Goal: Task Accomplishment & Management: Manage account settings

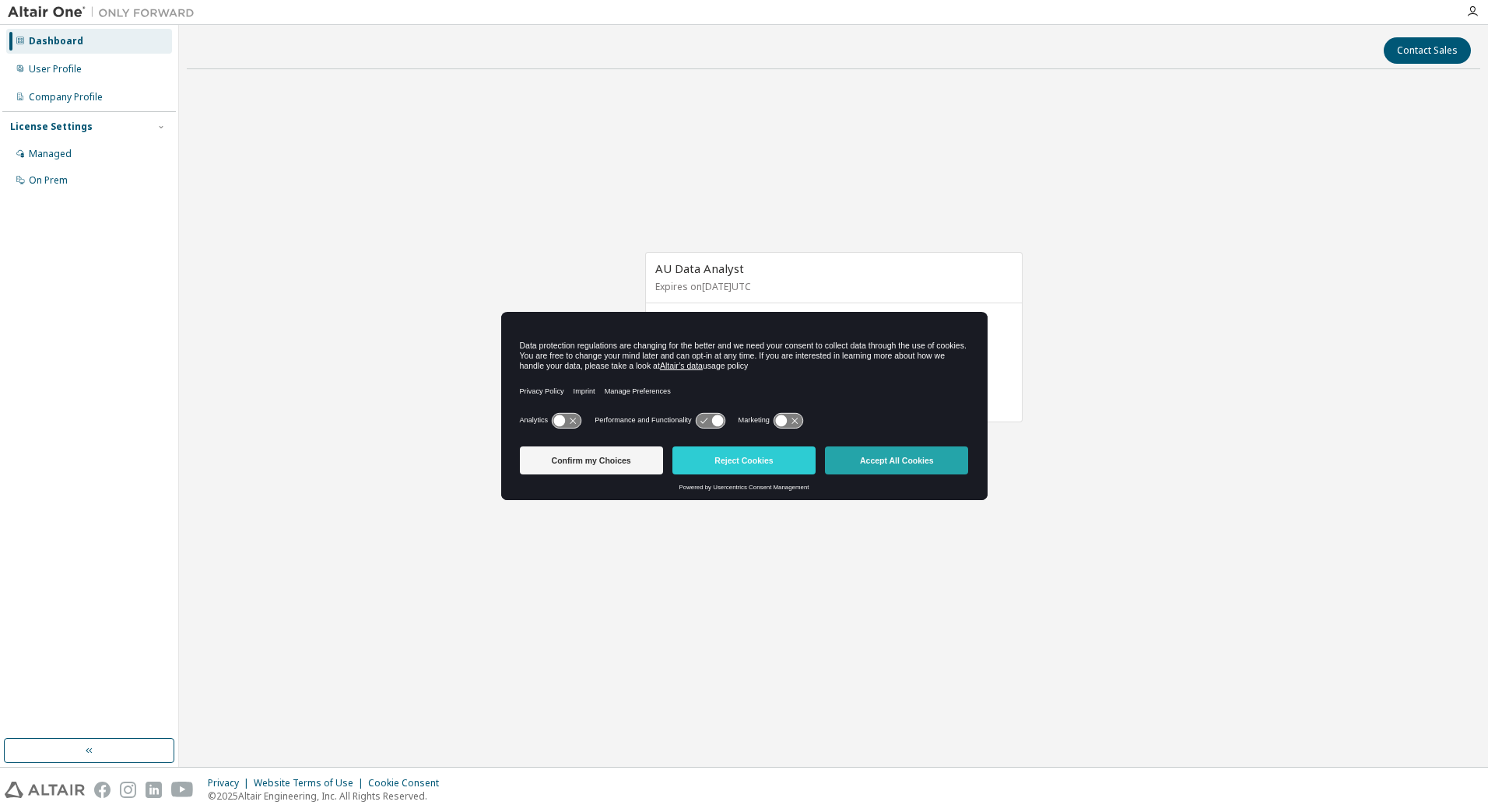
click at [871, 459] on button "Accept All Cookies" at bounding box center [896, 460] width 143 height 28
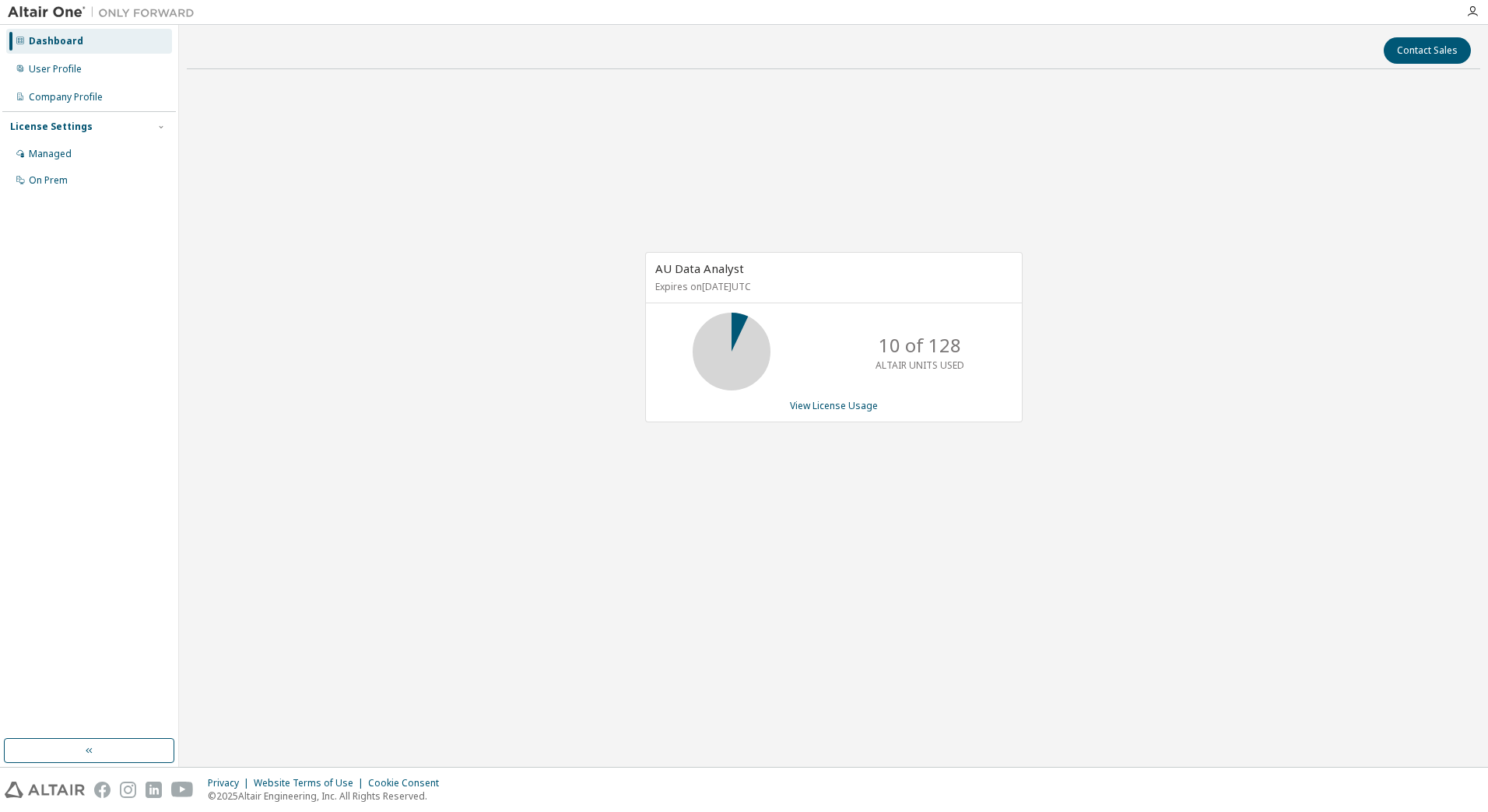
click at [1304, 405] on div "AU Data Analyst Expires on February 22, 2026 UTC 10 of 128 ALTAIR UNITS USED Vi…" at bounding box center [833, 345] width 1294 height 528
drag, startPoint x: 124, startPoint y: 74, endPoint x: 480, endPoint y: 137, distance: 361.5
click at [54, 71] on div "User Profile" at bounding box center [55, 69] width 53 height 13
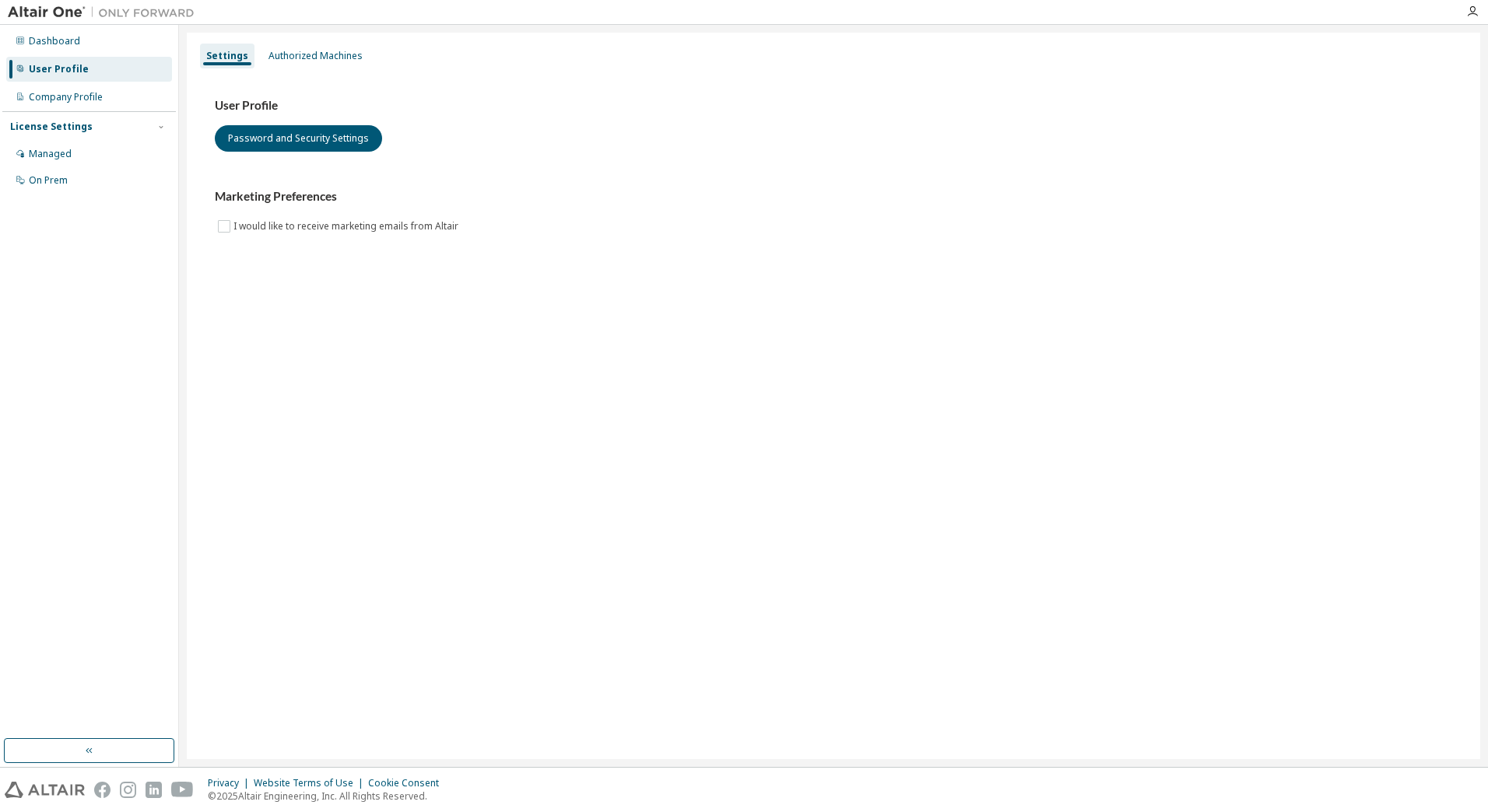
click at [812, 469] on div "Settings Authorized Machines User Profile Password and Security Settings Market…" at bounding box center [833, 396] width 1294 height 726
click at [342, 50] on div "Authorized Machines" at bounding box center [316, 55] width 94 height 13
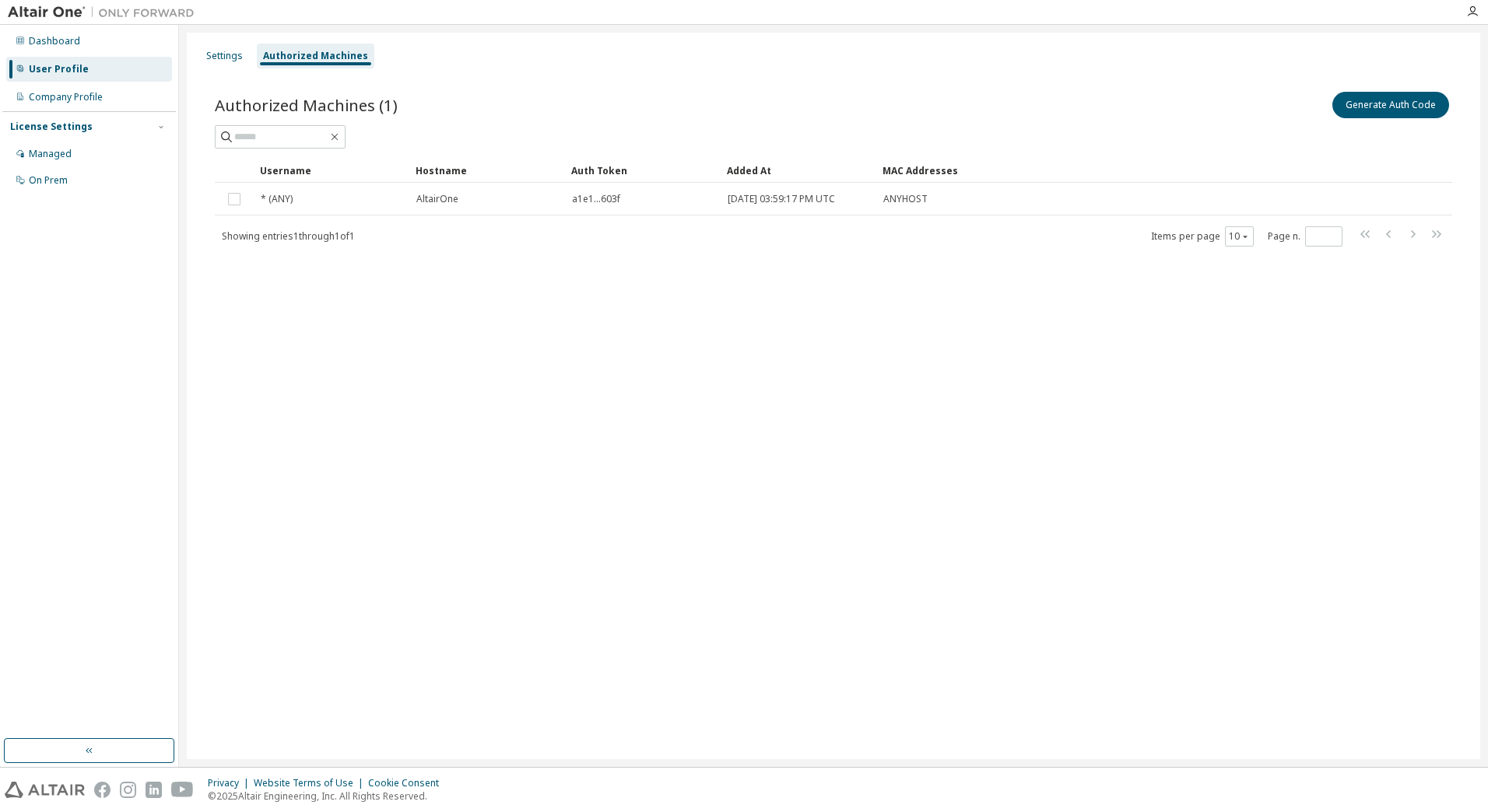
click at [975, 50] on div "Settings Authorized Machines" at bounding box center [833, 55] width 1275 height 28
click at [736, 481] on div "Settings Authorized Machines Authorized Machines (1) Generate Auth Code Clear L…" at bounding box center [833, 396] width 1294 height 726
click at [1413, 101] on button "Generate Auth Code" at bounding box center [1391, 104] width 117 height 26
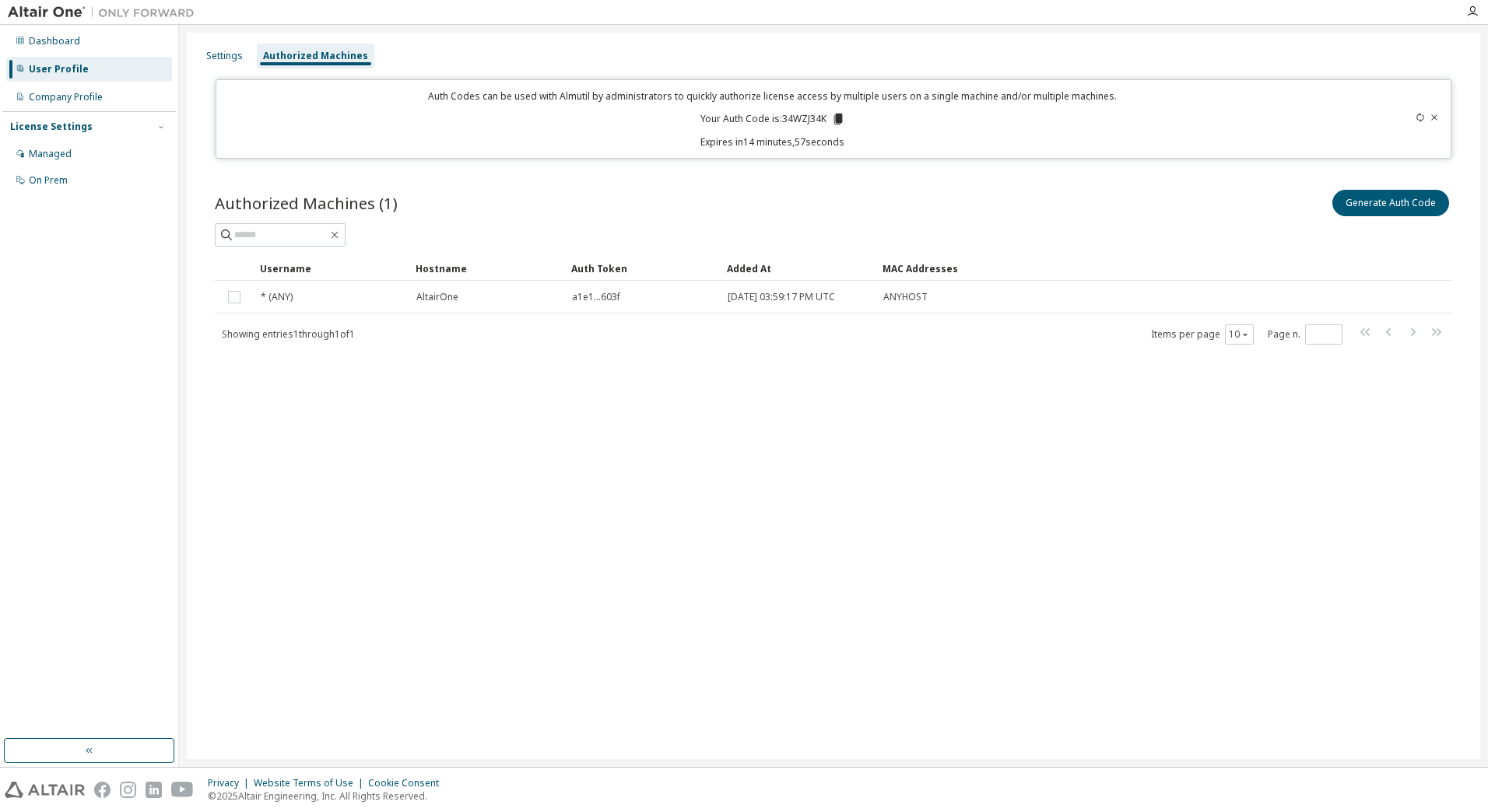
click at [930, 176] on div "Authorized Machines (1) Generate Auth Code Clear Load Save Save As Field Operat…" at bounding box center [833, 276] width 1275 height 217
click at [838, 117] on icon at bounding box center [838, 118] width 8 height 11
click at [1417, 212] on button "Generate Auth Code" at bounding box center [1391, 202] width 117 height 26
click at [1438, 109] on div at bounding box center [1380, 119] width 122 height 59
click at [1434, 115] on icon at bounding box center [1434, 117] width 9 height 9
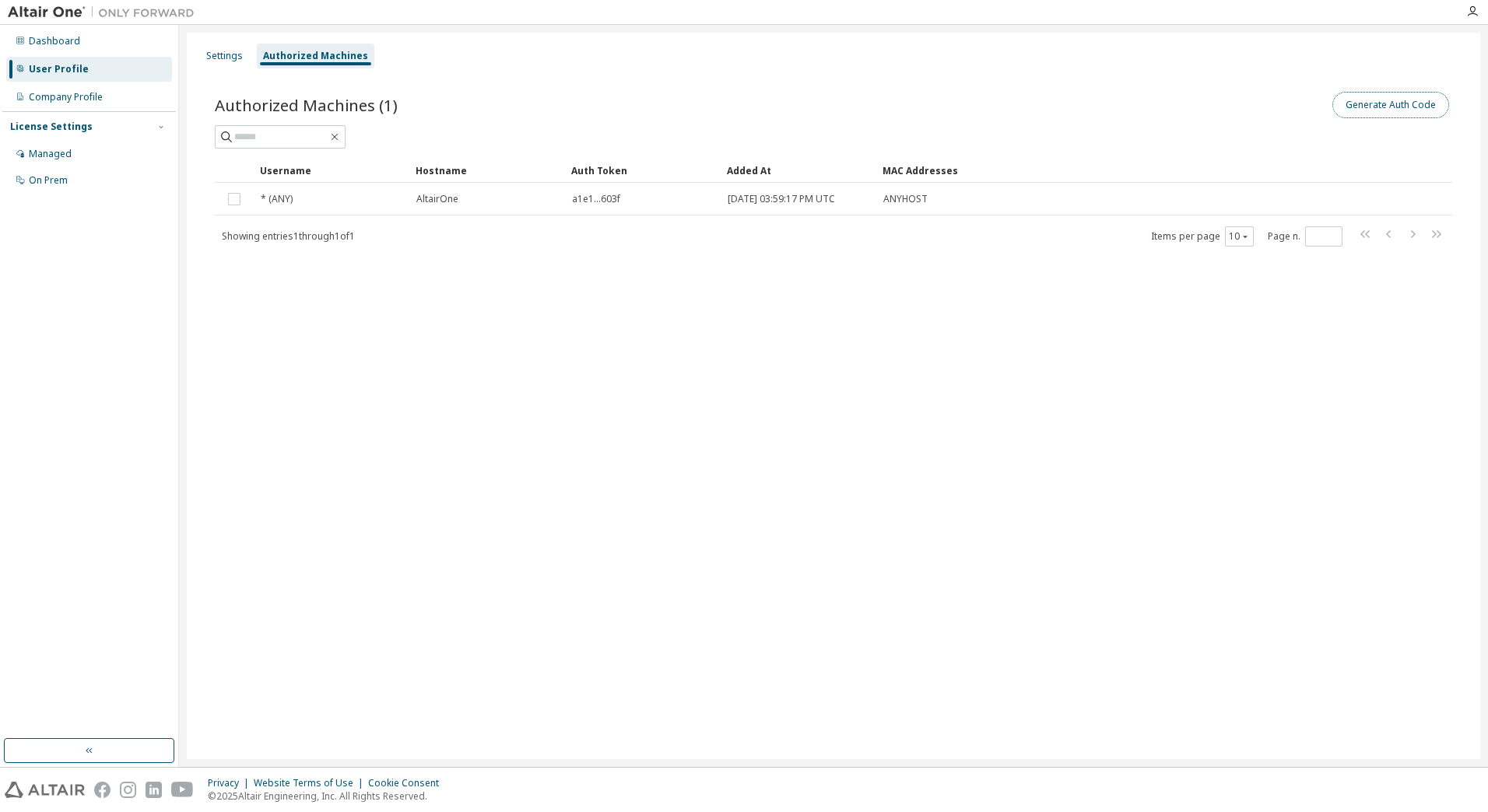
click at [1428, 108] on button "Generate Auth Code" at bounding box center [1391, 104] width 117 height 26
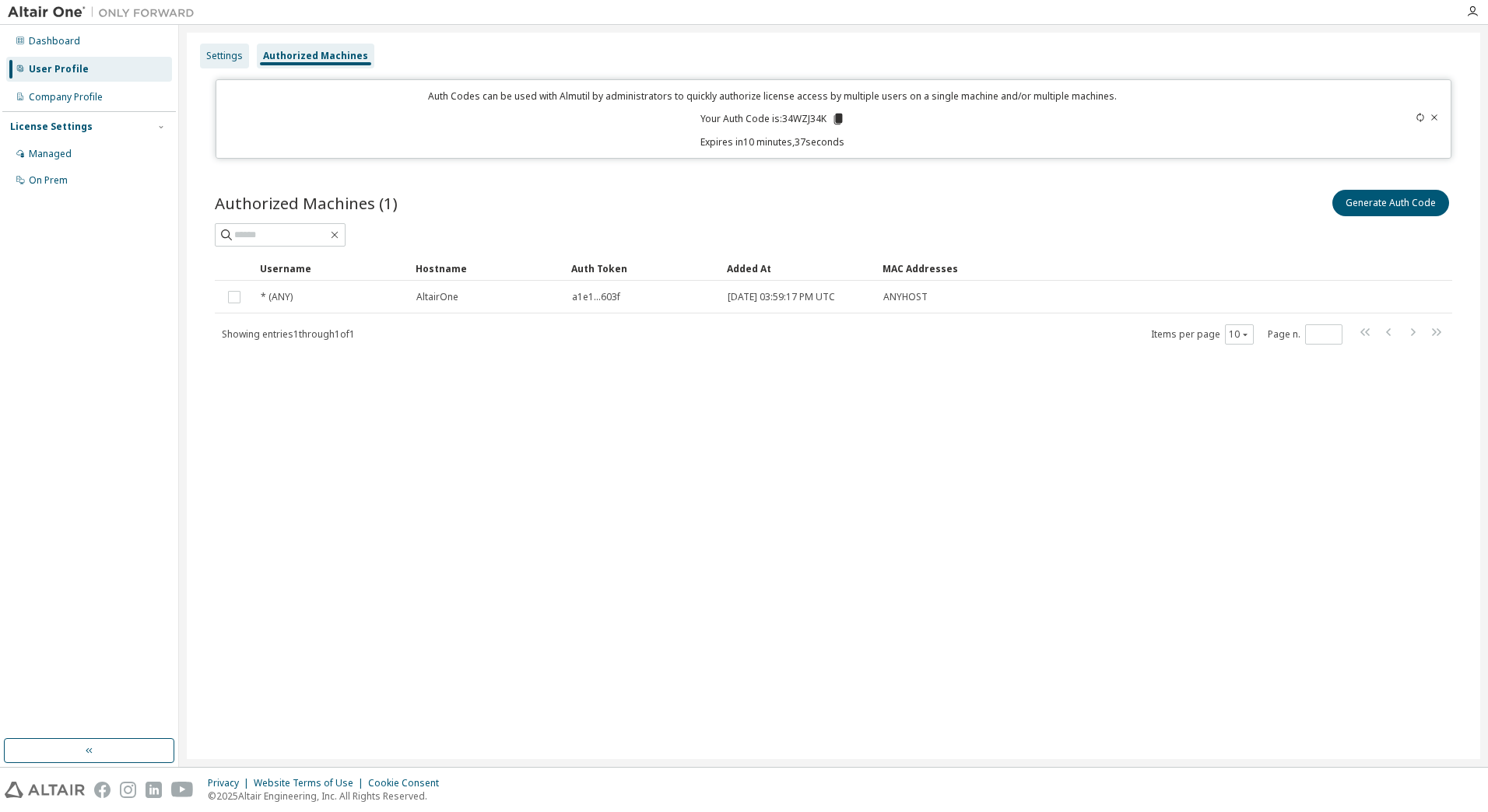
click at [230, 55] on div "Settings" at bounding box center [225, 55] width 37 height 13
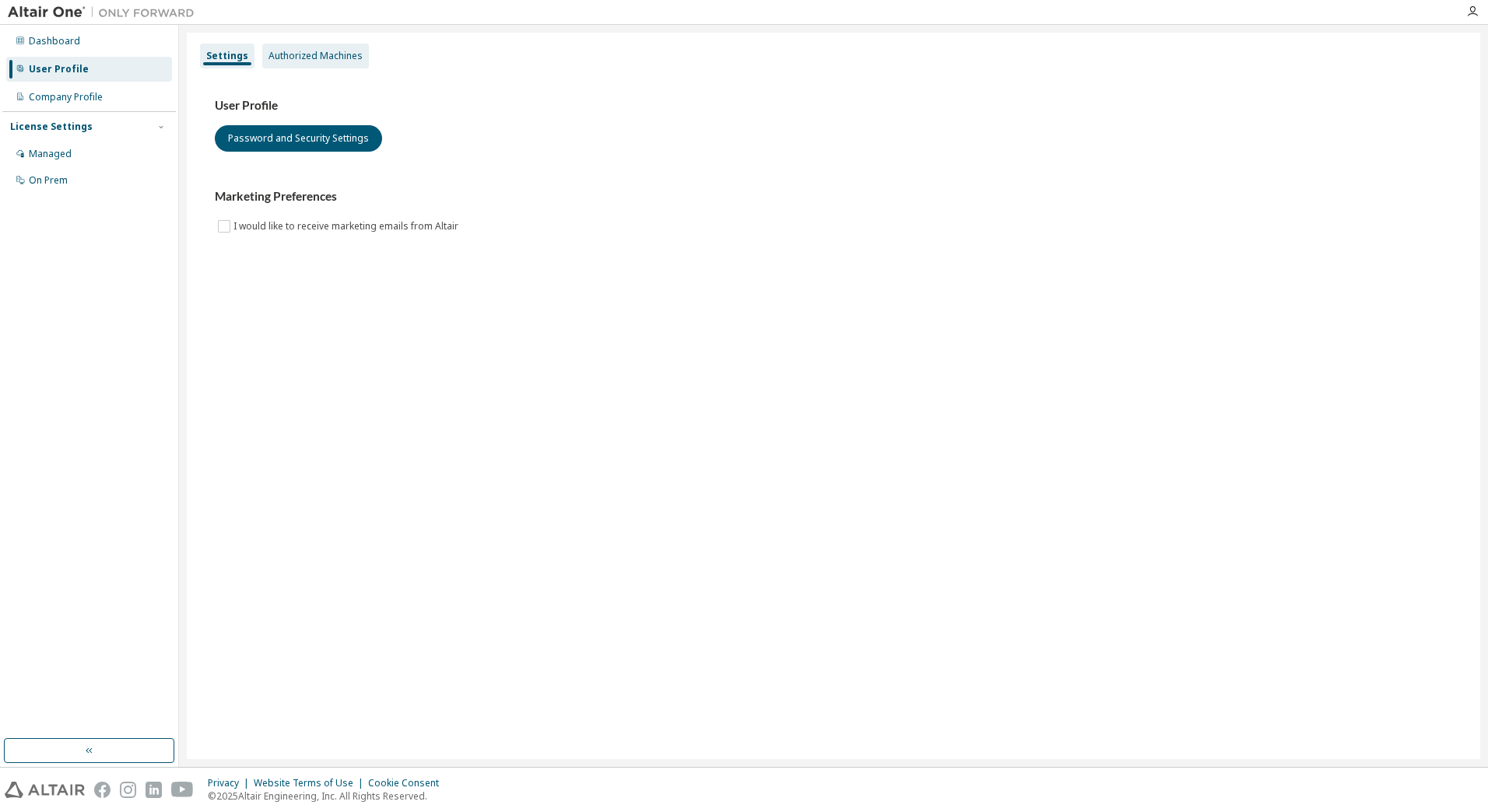
click at [347, 62] on div "Authorized Machines" at bounding box center [315, 56] width 107 height 25
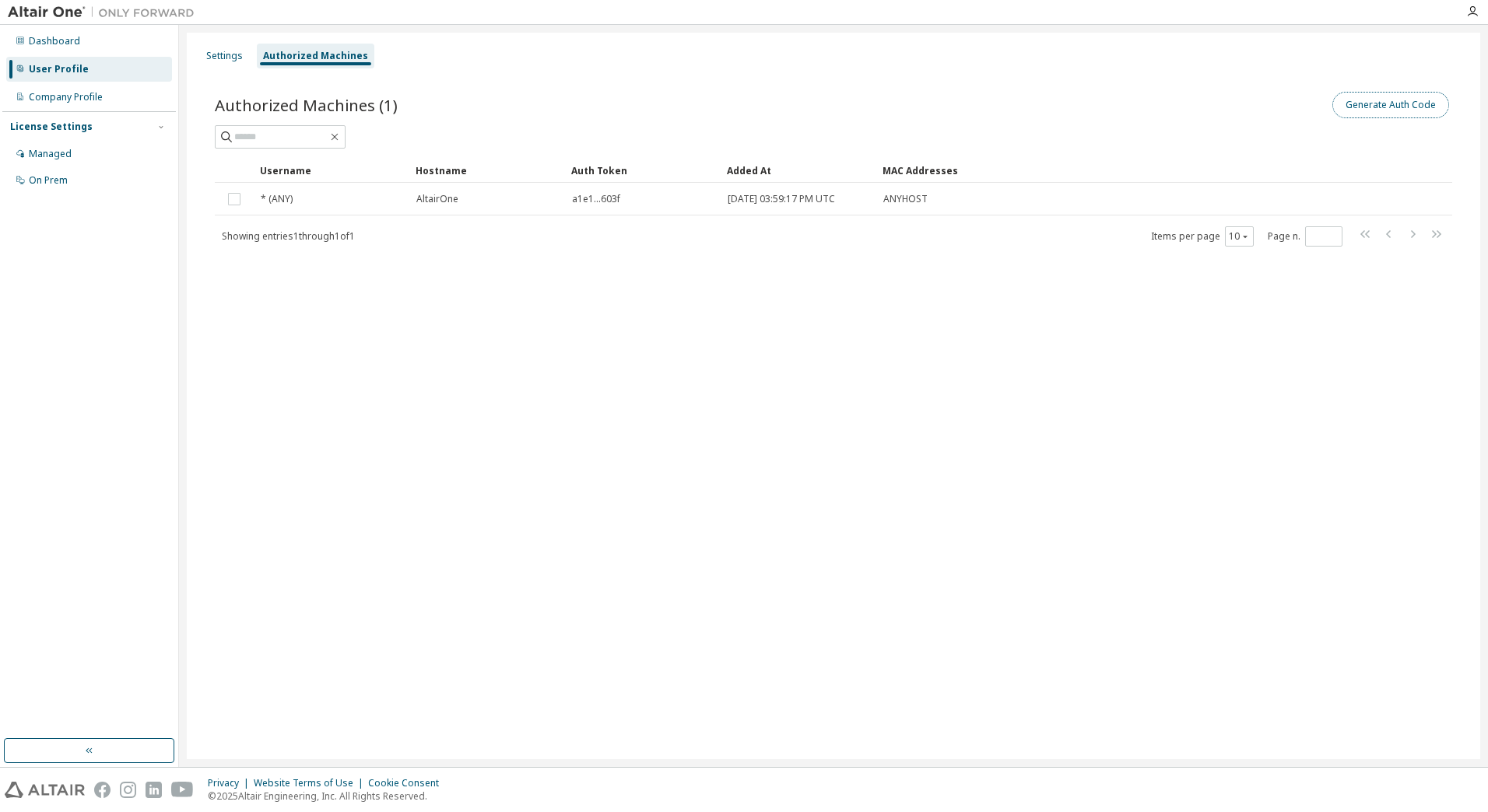
click at [1426, 106] on button "Generate Auth Code" at bounding box center [1391, 104] width 117 height 26
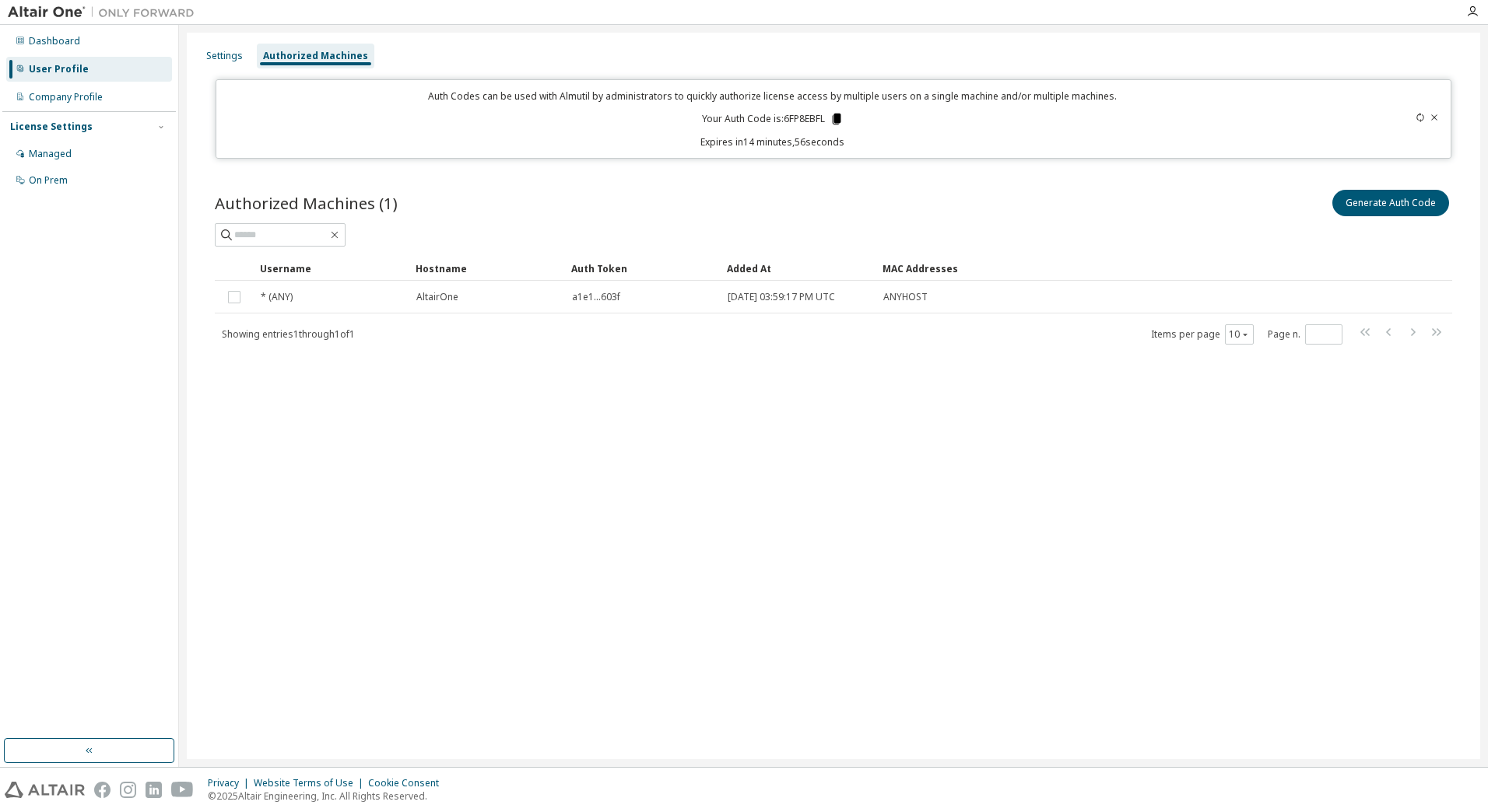
click at [839, 114] on icon at bounding box center [836, 118] width 8 height 11
